Goal: Find specific page/section: Find specific page/section

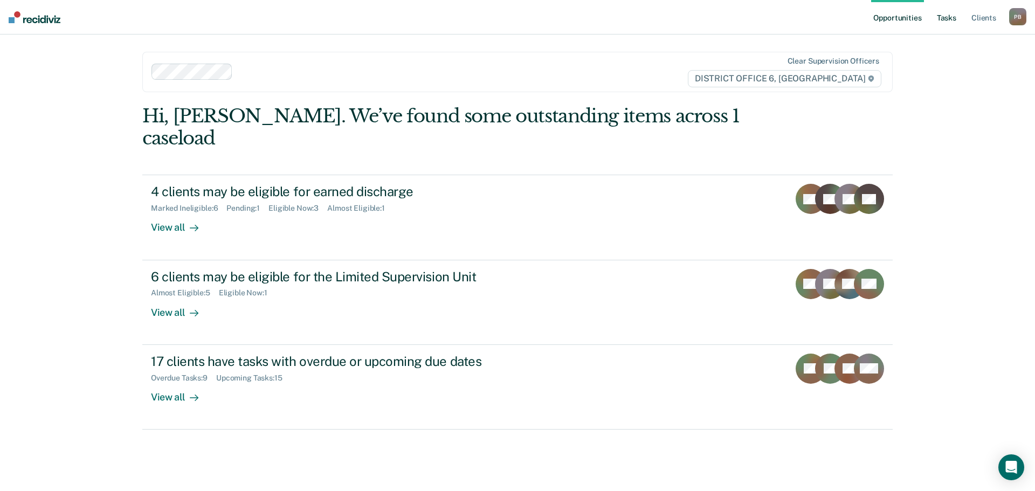
click at [949, 21] on link "Tasks" at bounding box center [947, 17] width 24 height 35
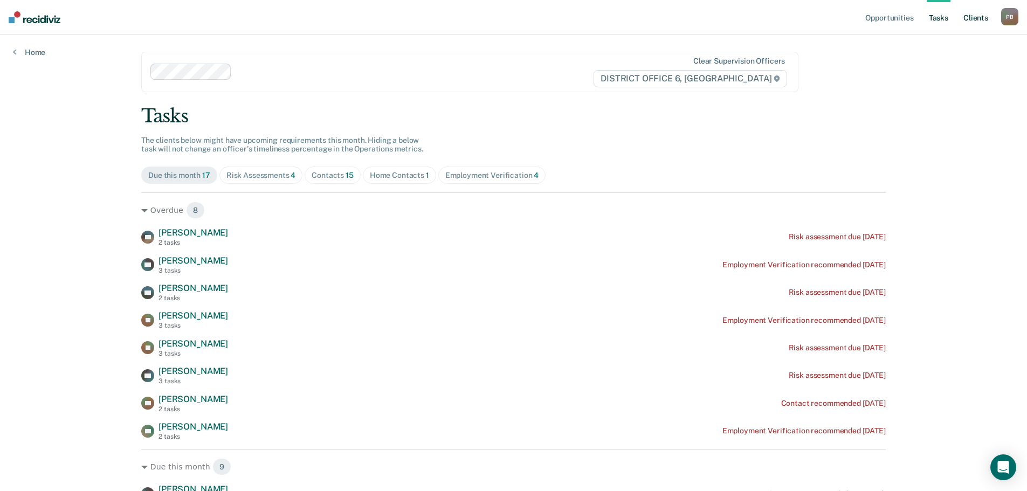
click at [974, 23] on link "Client s" at bounding box center [975, 17] width 29 height 35
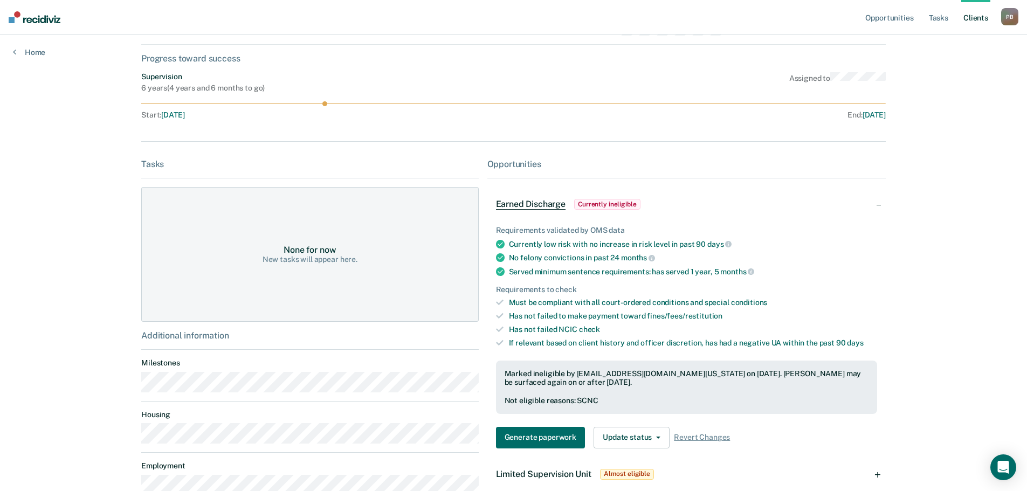
scroll to position [54, 0]
